Goal: Check status

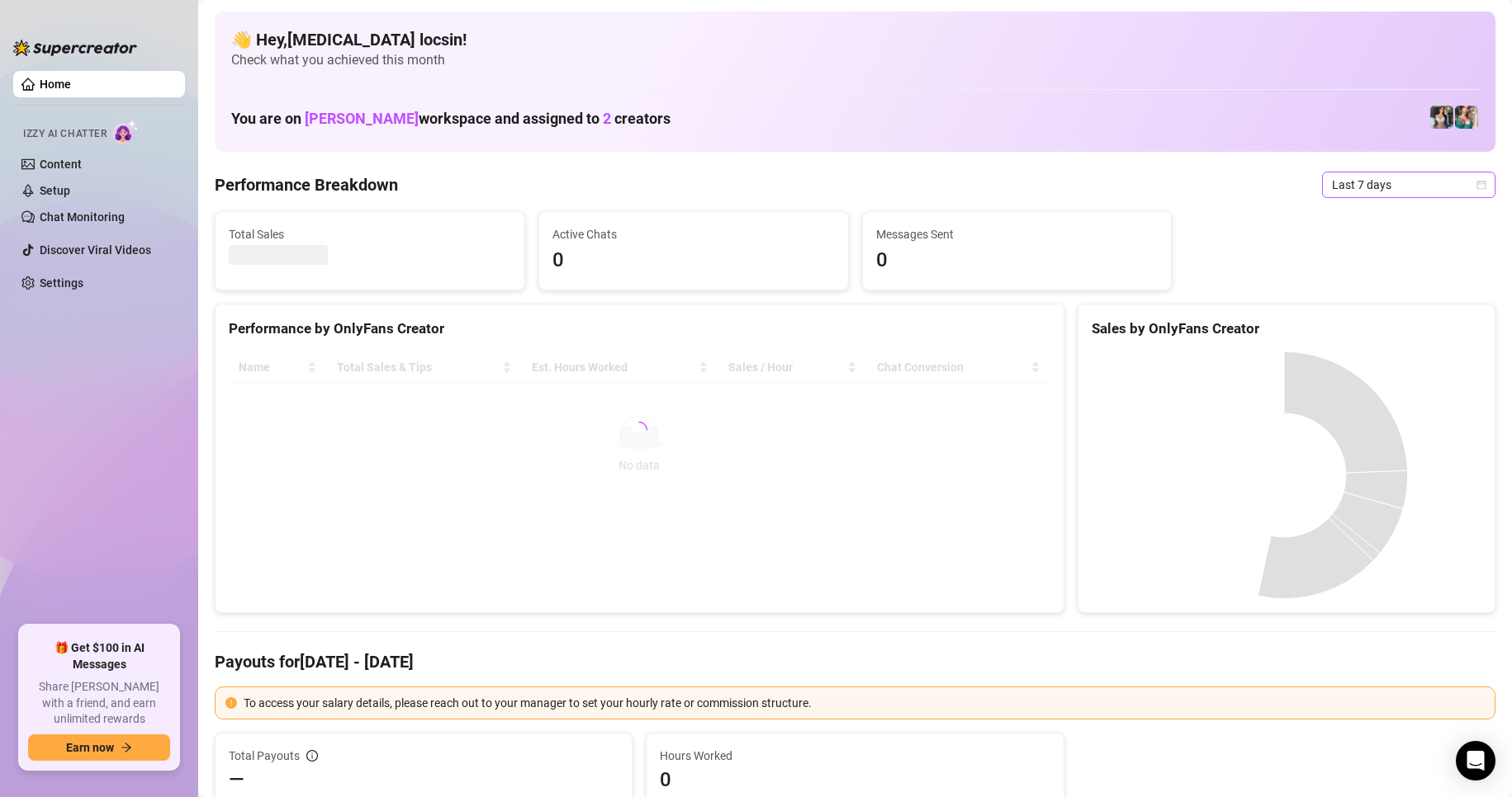
click at [1333, 189] on span "Last 7 days" at bounding box center [1408, 185] width 153 height 25
click at [1346, 331] on div "Custom date" at bounding box center [1395, 323] width 147 height 18
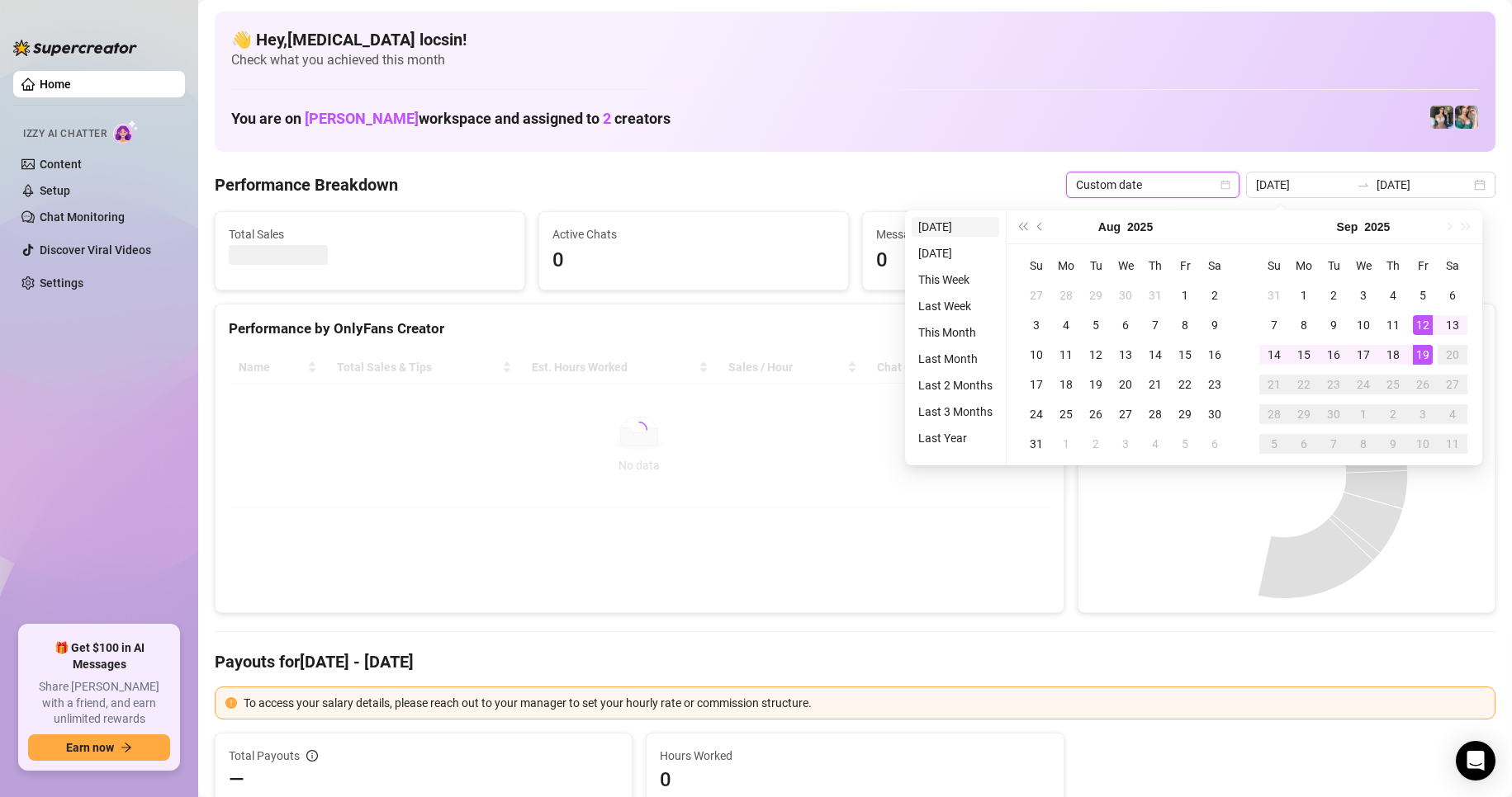
type input "[DATE]"
click at [953, 225] on li "[DATE]" at bounding box center [955, 227] width 87 height 19
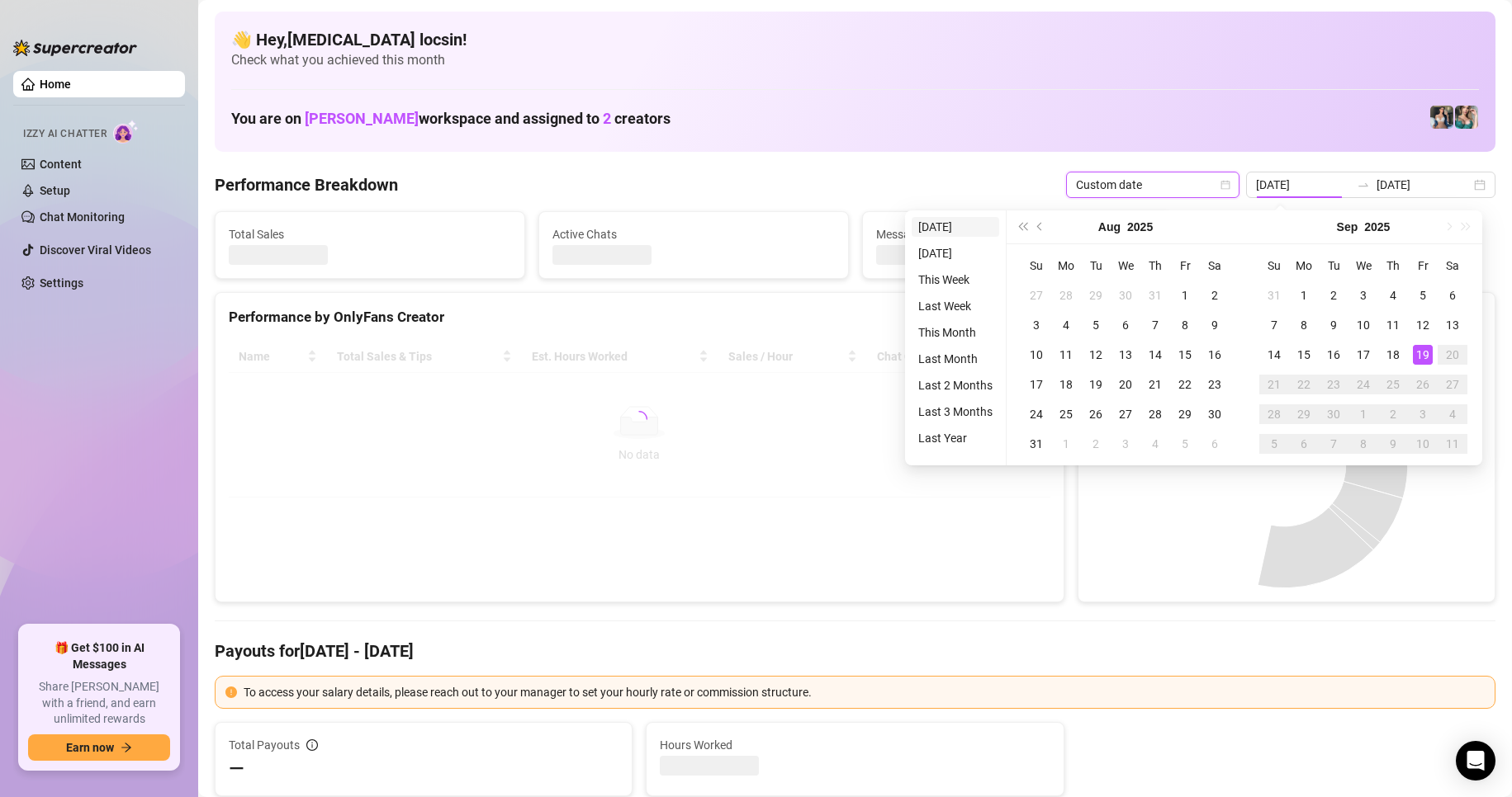
type input "[DATE]"
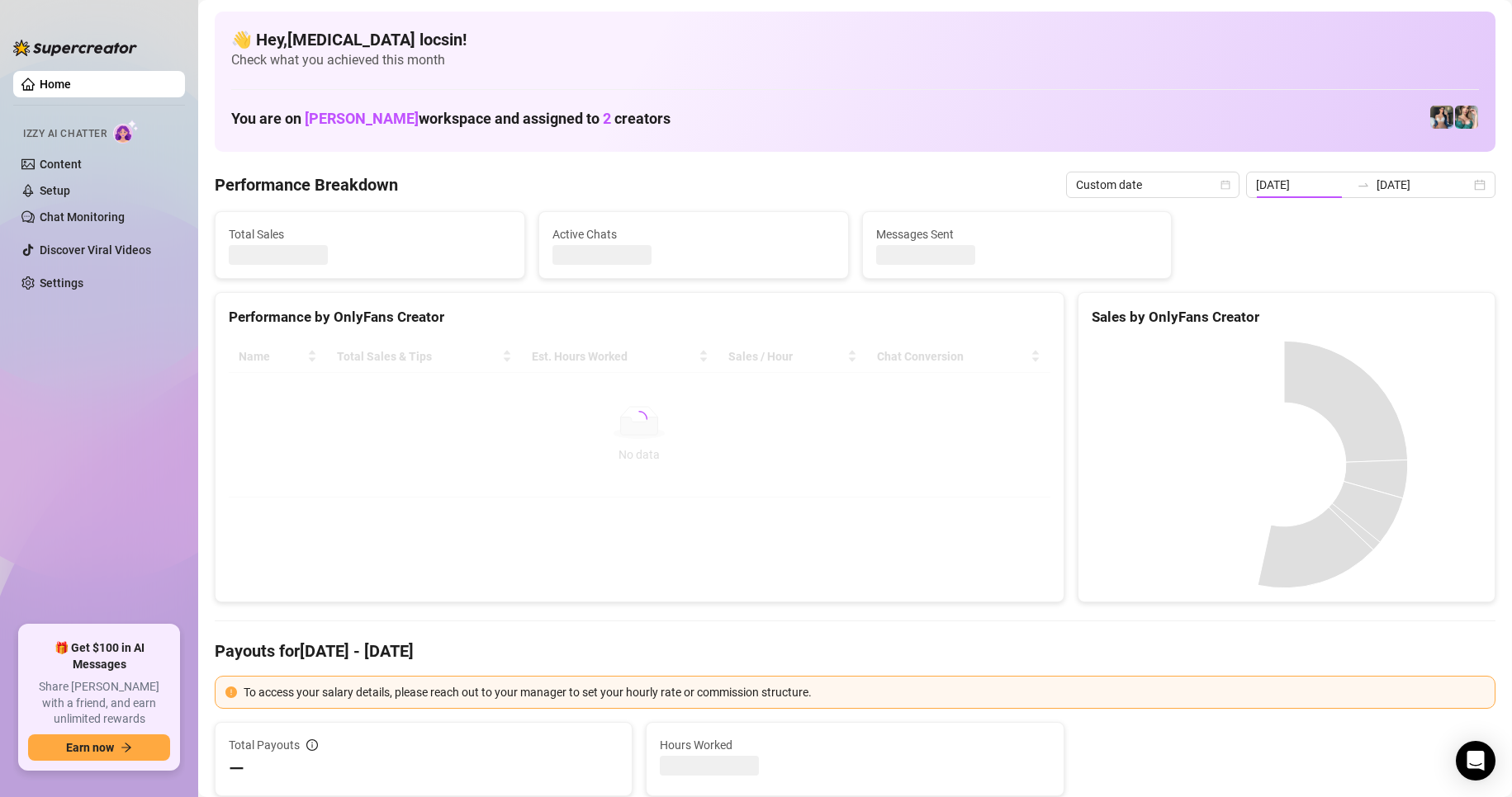
type input "[DATE]"
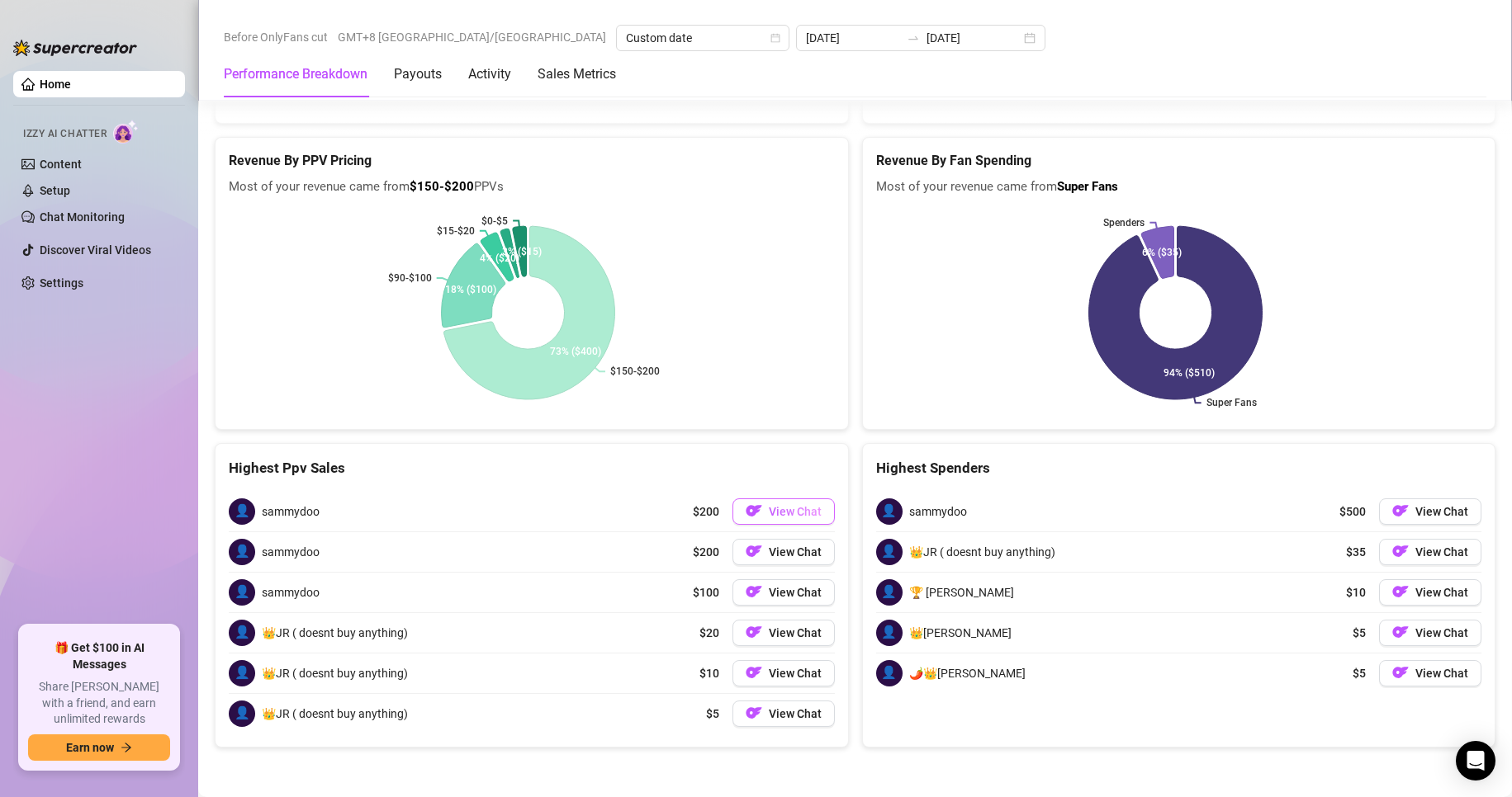
scroll to position [1931, 0]
